Goal: Task Accomplishment & Management: Use online tool/utility

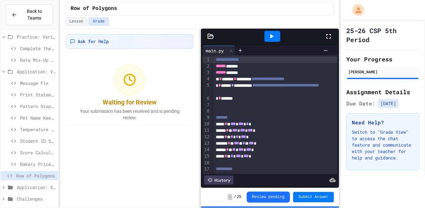
scroll to position [29, 0]
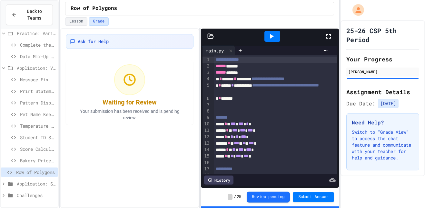
click at [12, 184] on icon at bounding box center [10, 184] width 5 height 4
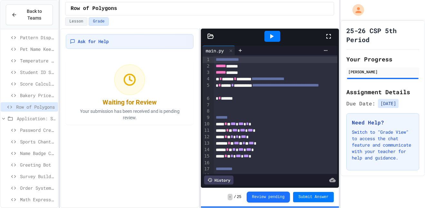
scroll to position [97, 0]
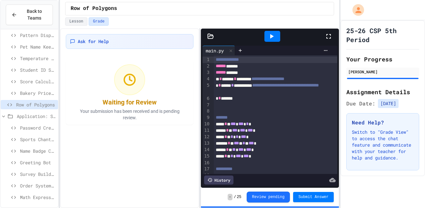
click at [31, 128] on span "Password Creator" at bounding box center [37, 128] width 35 height 7
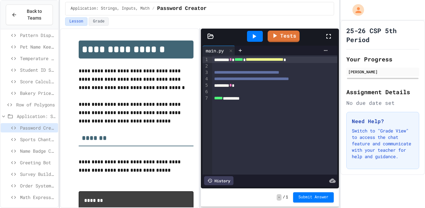
click at [245, 86] on div "******** *" at bounding box center [274, 85] width 125 height 6
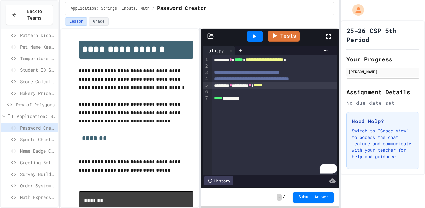
click at [258, 33] on div at bounding box center [255, 36] width 16 height 11
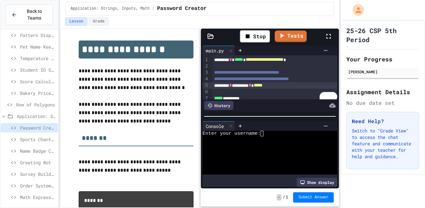
click at [265, 141] on div at bounding box center [266, 139] width 128 height 5
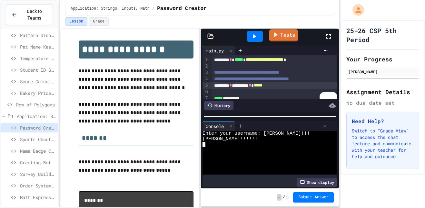
click at [281, 33] on link "Tests" at bounding box center [283, 35] width 29 height 12
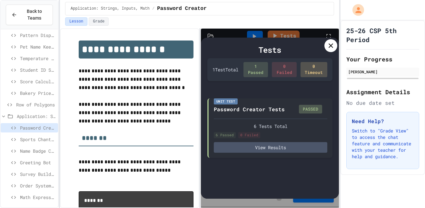
click at [334, 45] on icon at bounding box center [331, 46] width 8 height 8
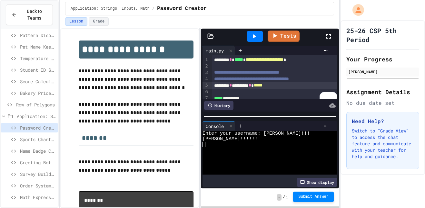
click at [321, 199] on span "Submit Answer" at bounding box center [313, 197] width 30 height 5
